Goal: Navigation & Orientation: Find specific page/section

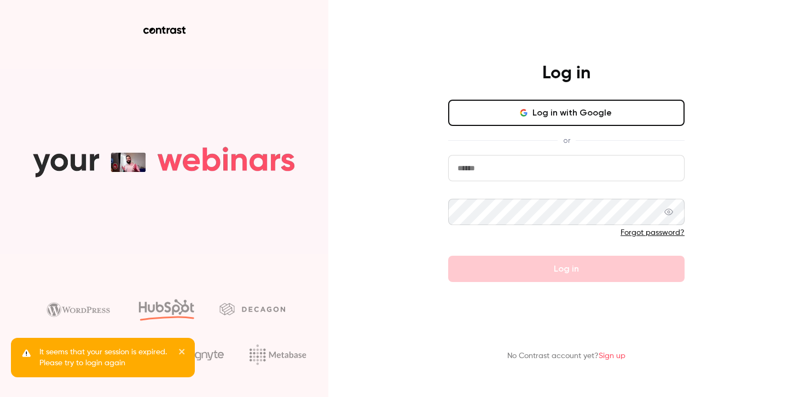
type input "**********"
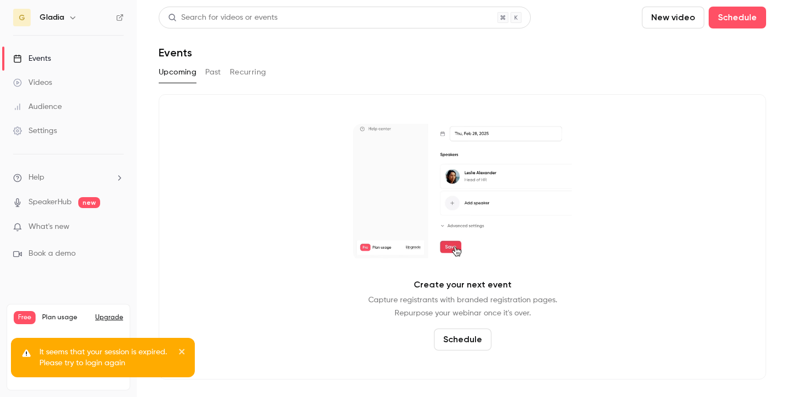
click at [45, 19] on h6 "Gladia" at bounding box center [51, 17] width 25 height 11
click at [59, 19] on h6 "Gladia" at bounding box center [51, 17] width 25 height 11
click at [67, 20] on button "button" at bounding box center [72, 17] width 13 height 13
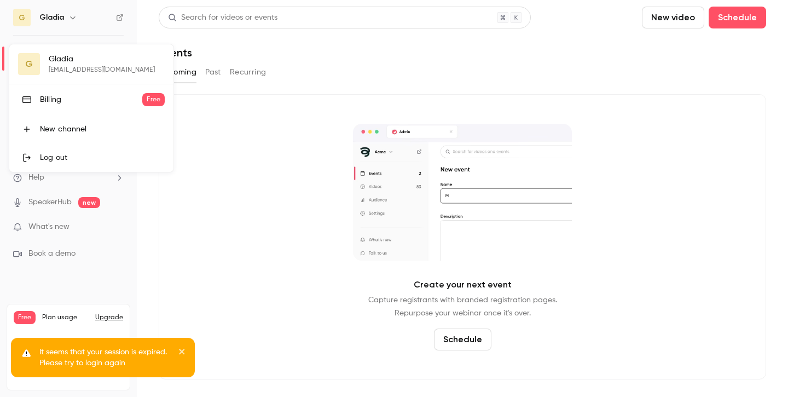
click at [55, 152] on link "Log out" at bounding box center [91, 157] width 164 height 28
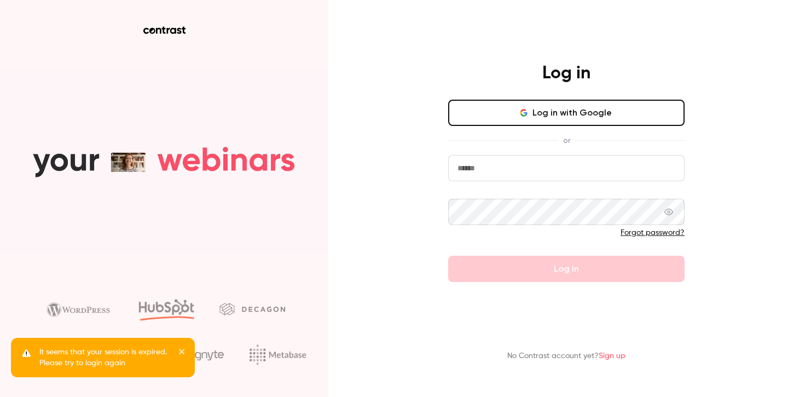
click at [561, 117] on button "Log in with Google" at bounding box center [566, 113] width 236 height 26
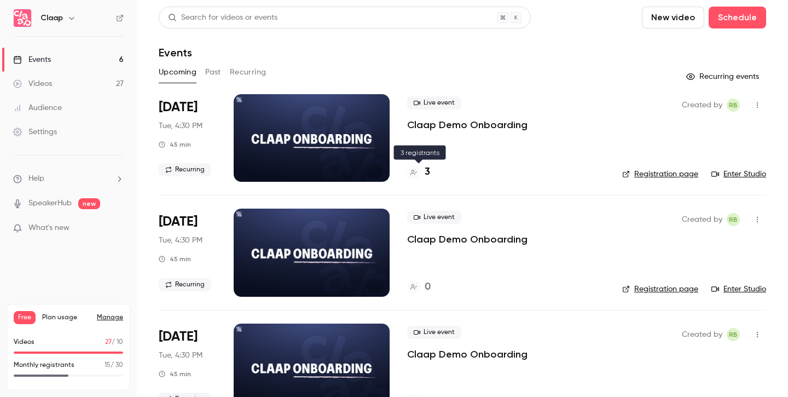
click at [427, 174] on h4 "3" at bounding box center [426, 172] width 5 height 15
